Goal: Information Seeking & Learning: Understand process/instructions

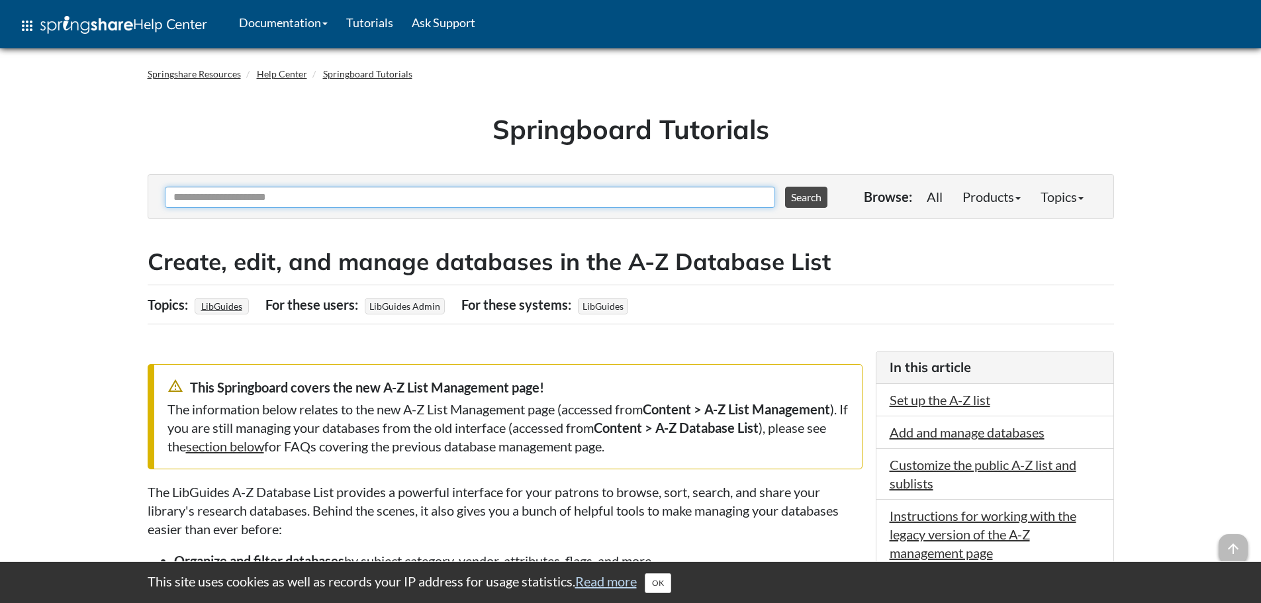
click at [427, 204] on input "Ask Another Question" at bounding box center [470, 197] width 610 height 21
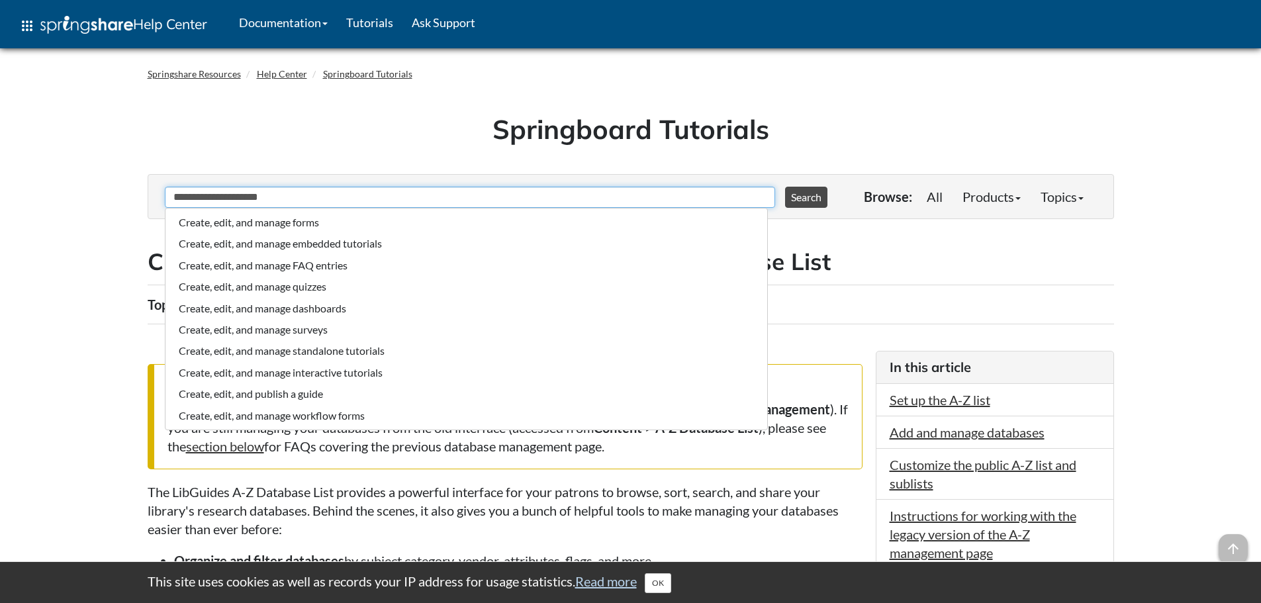
type input "**********"
click at [785, 187] on button "Search" at bounding box center [806, 197] width 42 height 21
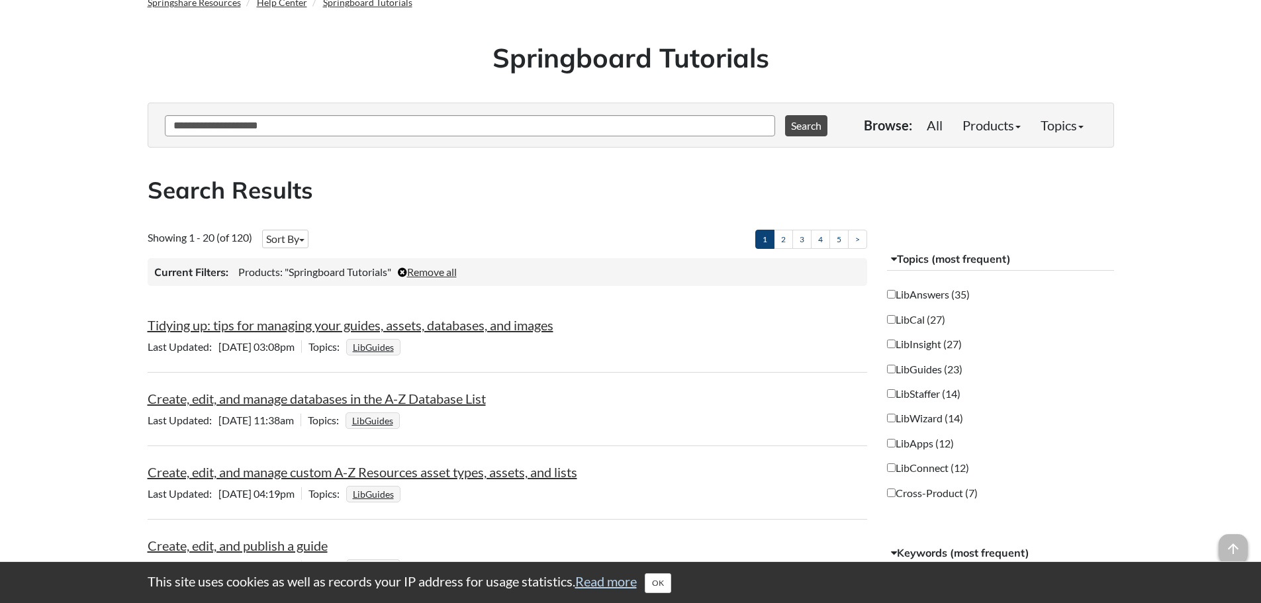
scroll to position [199, 0]
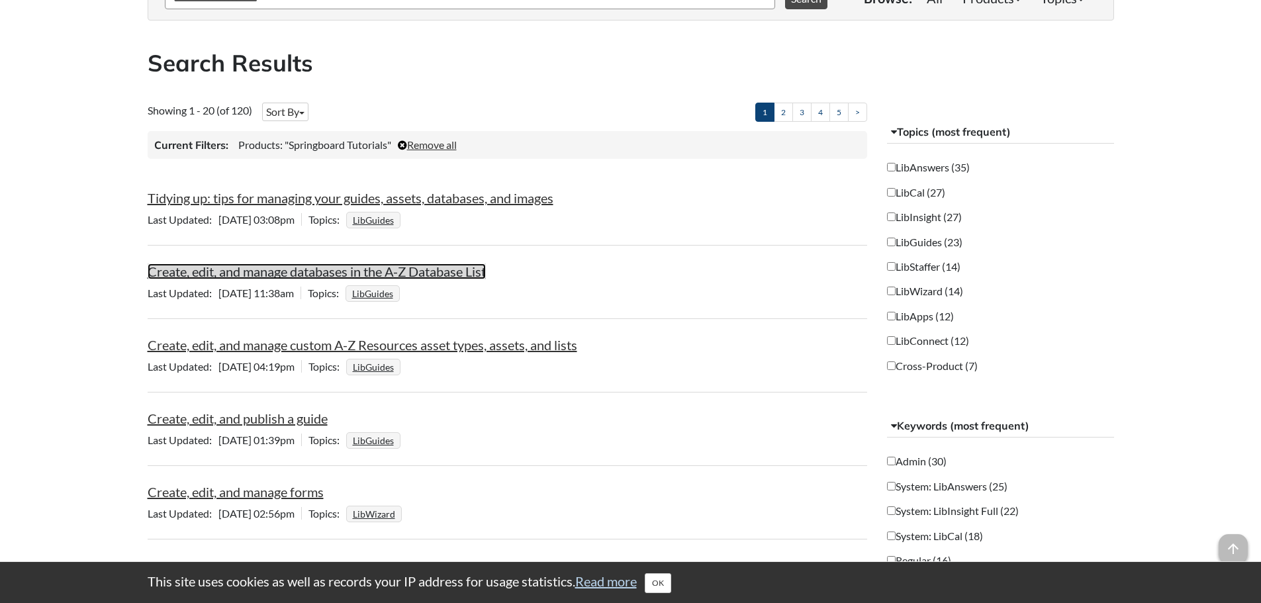
click at [480, 272] on link "Create, edit, and manage databases in the A-Z Database List" at bounding box center [317, 271] width 338 height 16
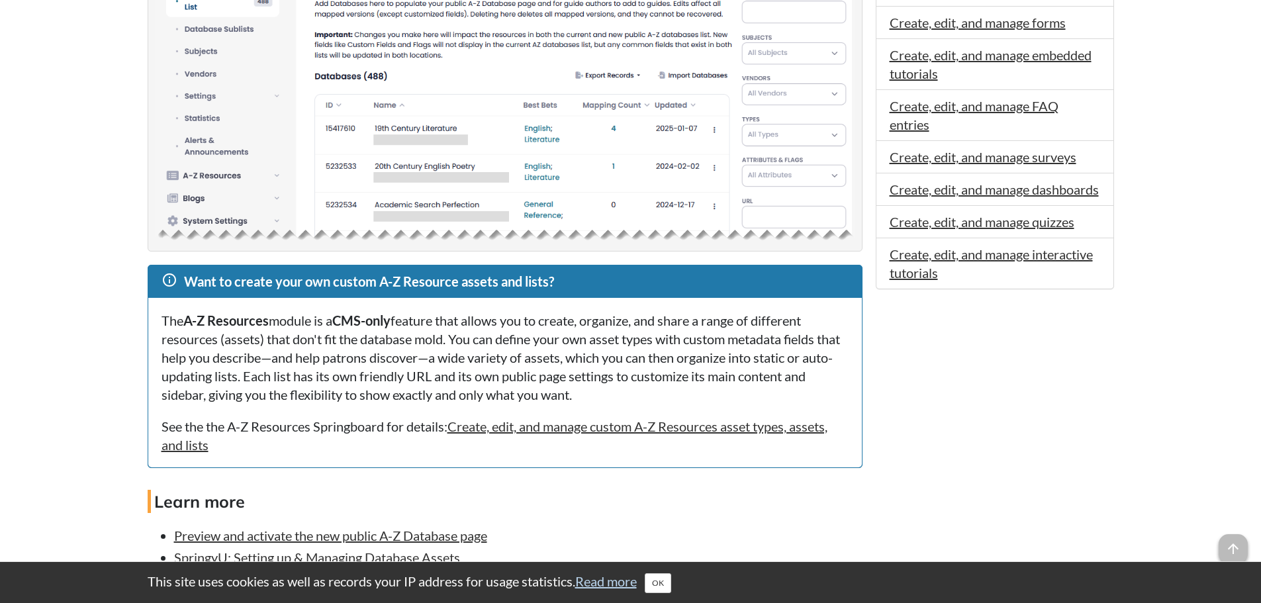
scroll to position [860, 0]
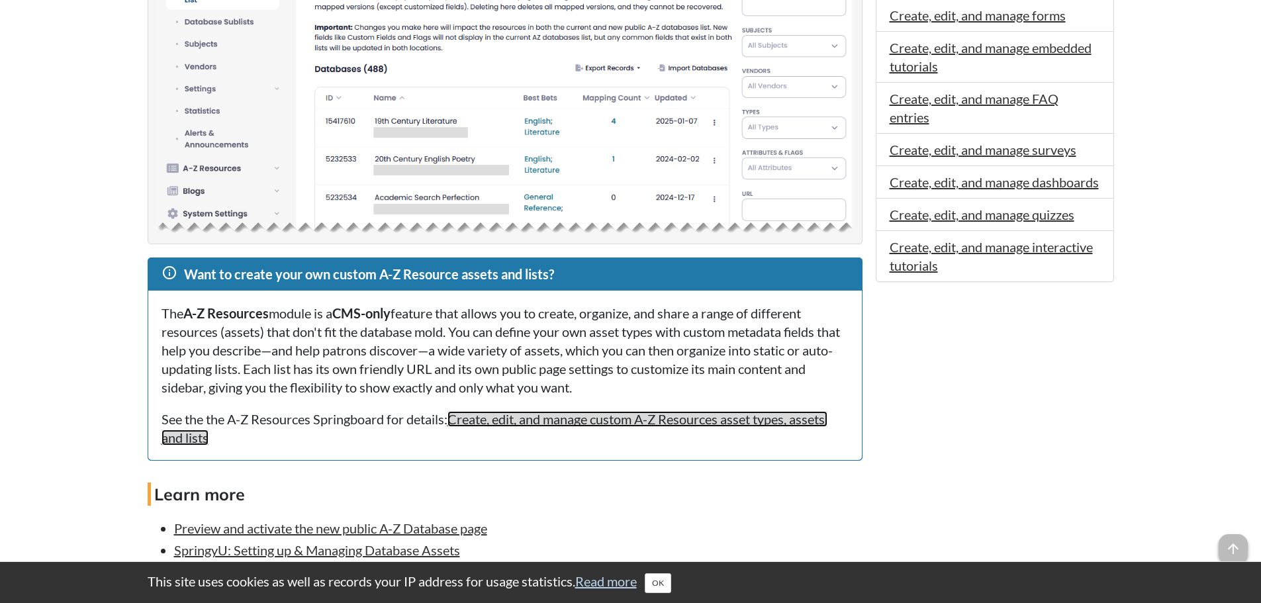
click at [635, 419] on link "Create, edit, and manage custom A-Z Resources asset types, assets, and lists" at bounding box center [494, 428] width 666 height 34
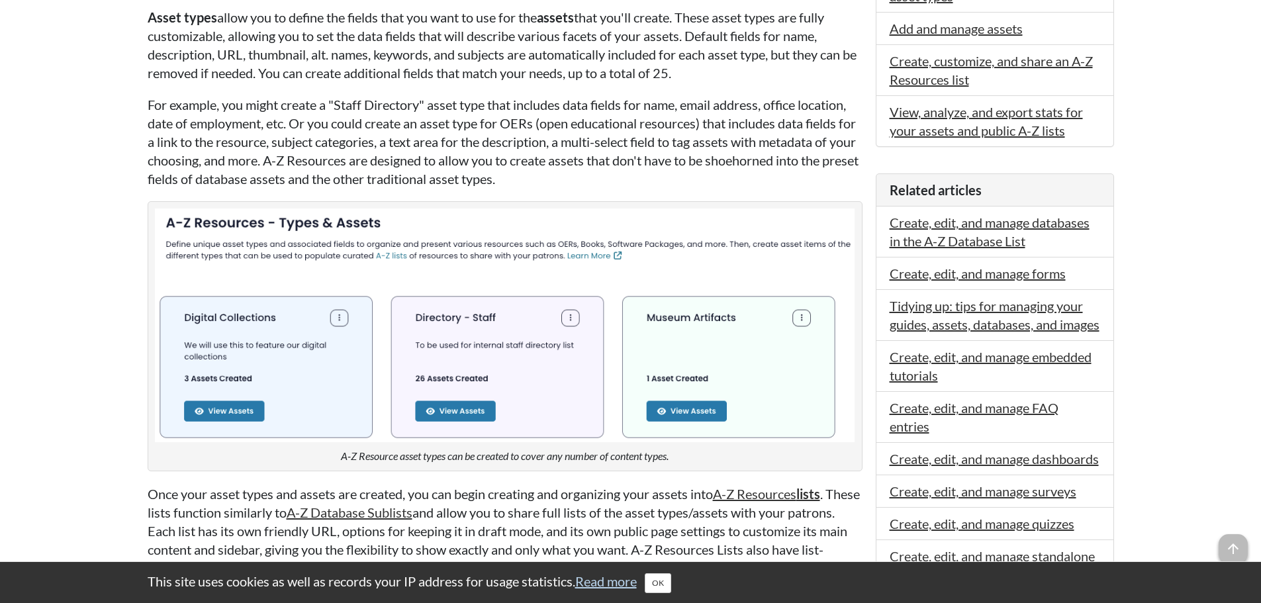
scroll to position [463, 0]
